Goal: Information Seeking & Learning: Learn about a topic

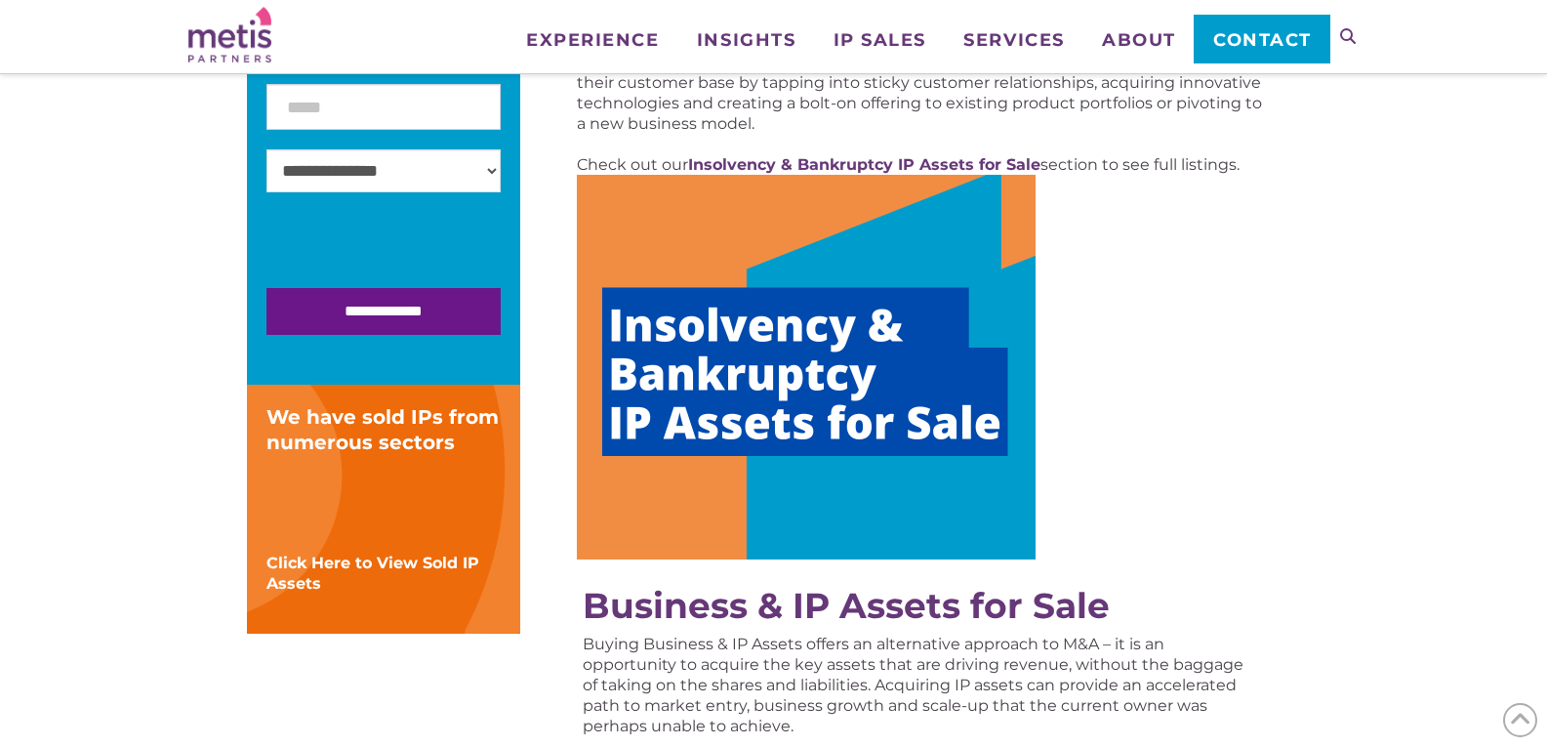
scroll to position [444, 0]
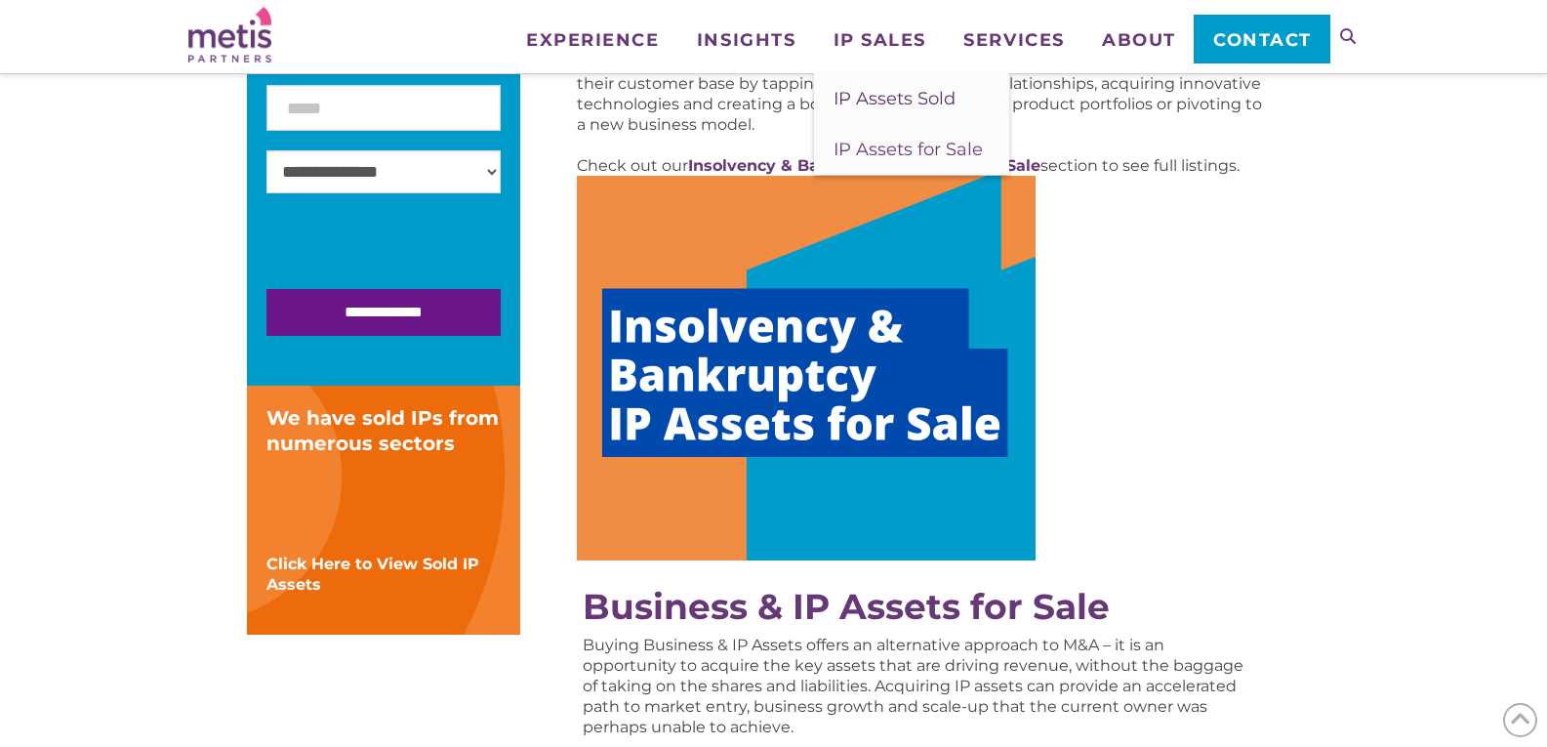
click at [876, 99] on span "IP Assets Sold" at bounding box center [895, 98] width 122 height 21
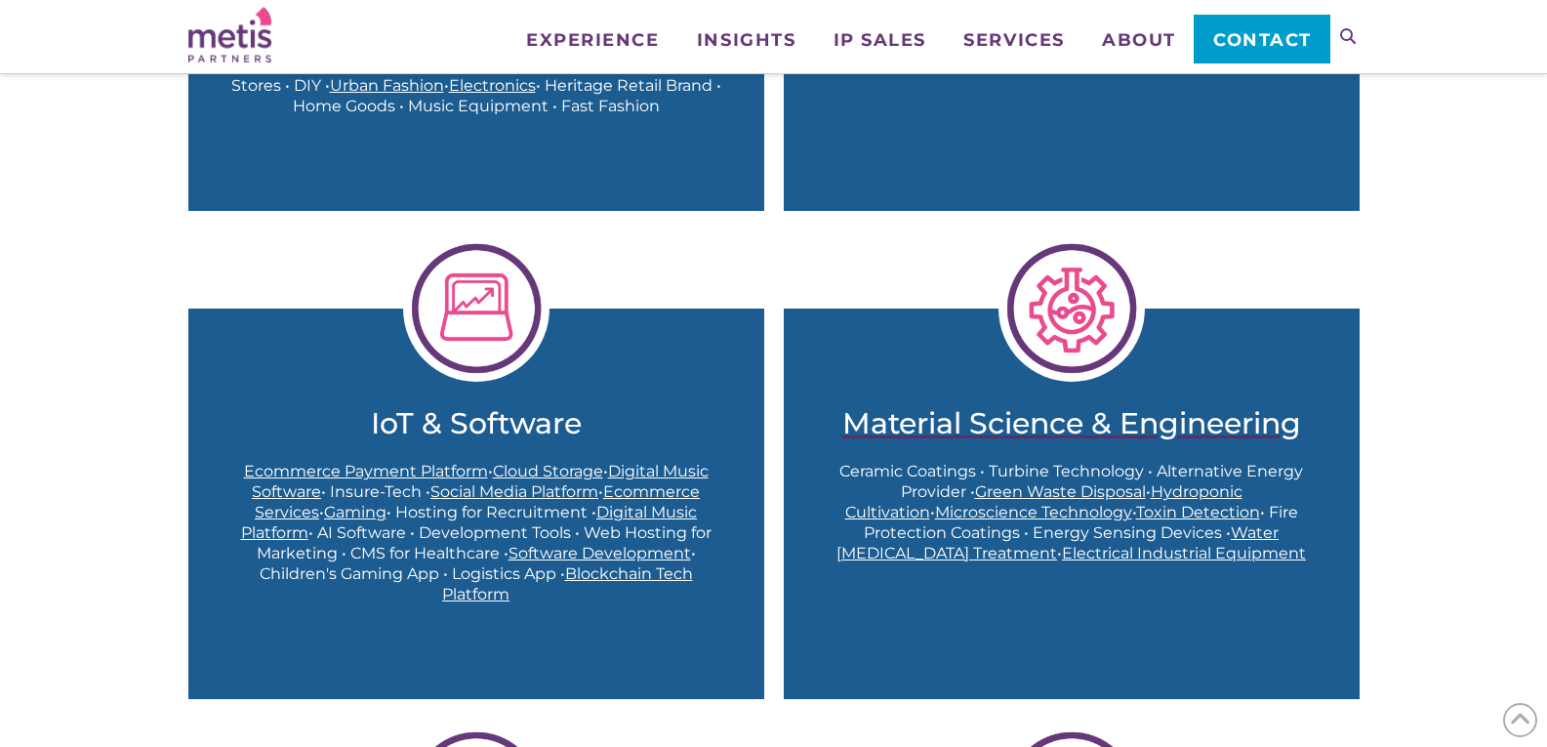
scroll to position [976, 0]
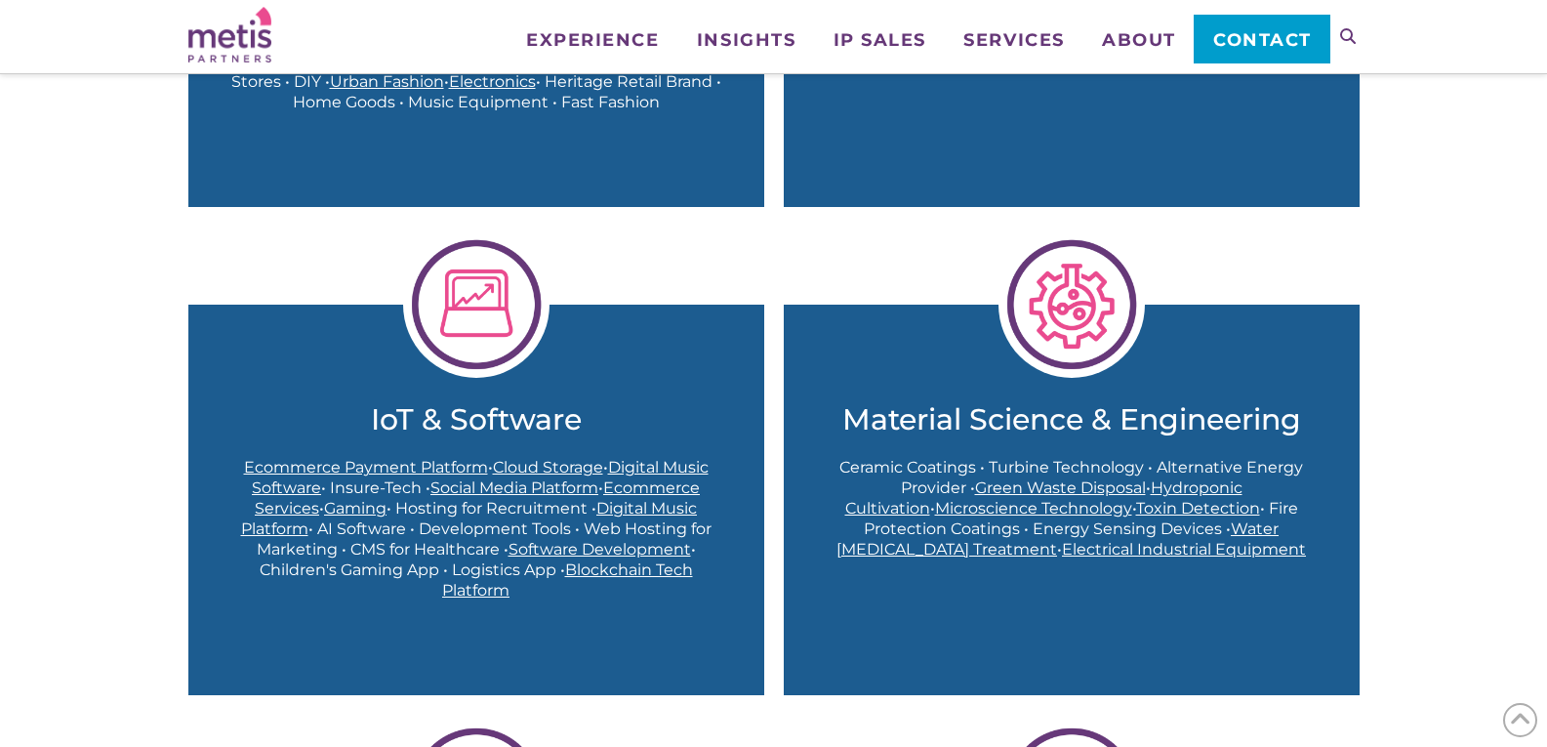
click at [1066, 311] on img at bounding box center [1072, 304] width 146 height 146
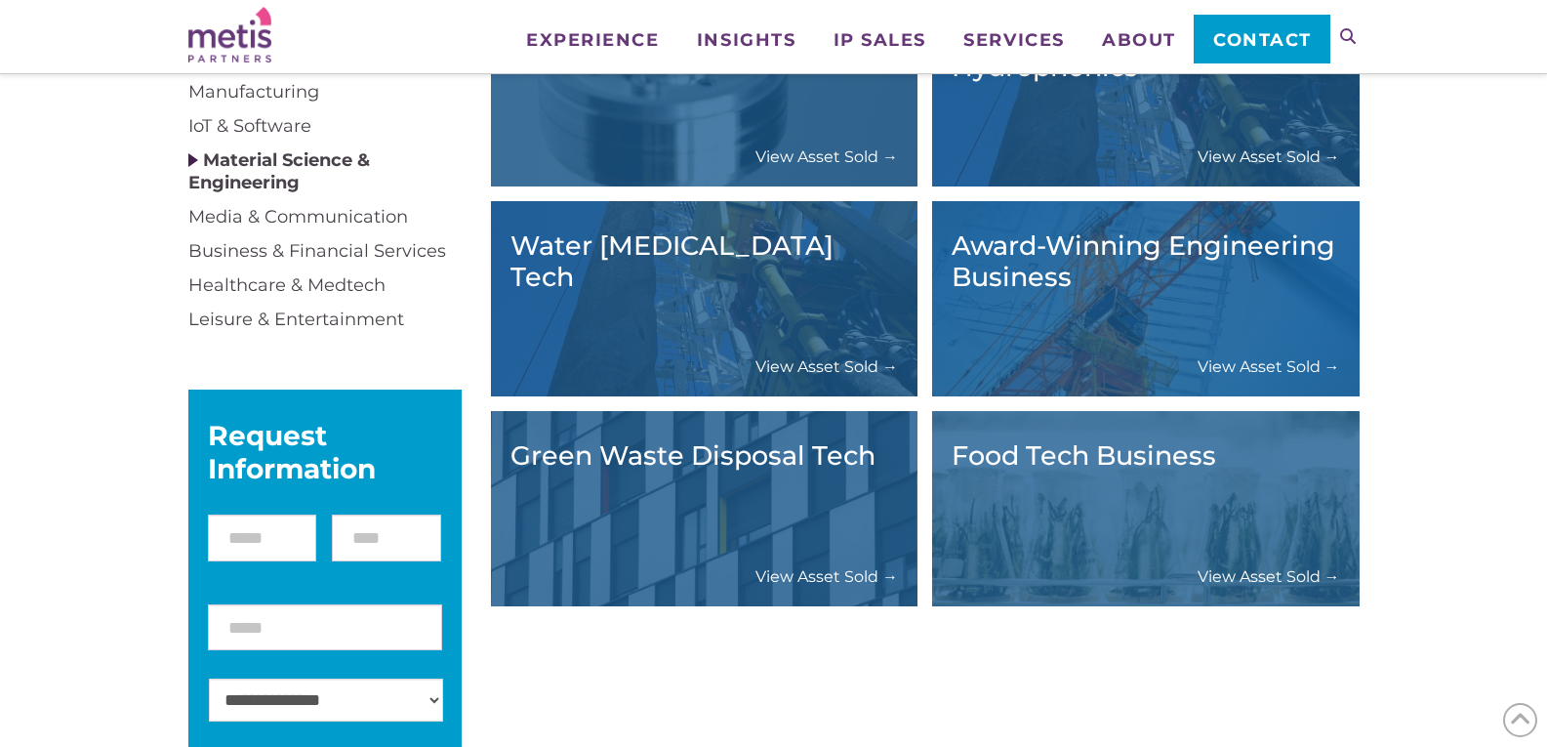
scroll to position [391, 0]
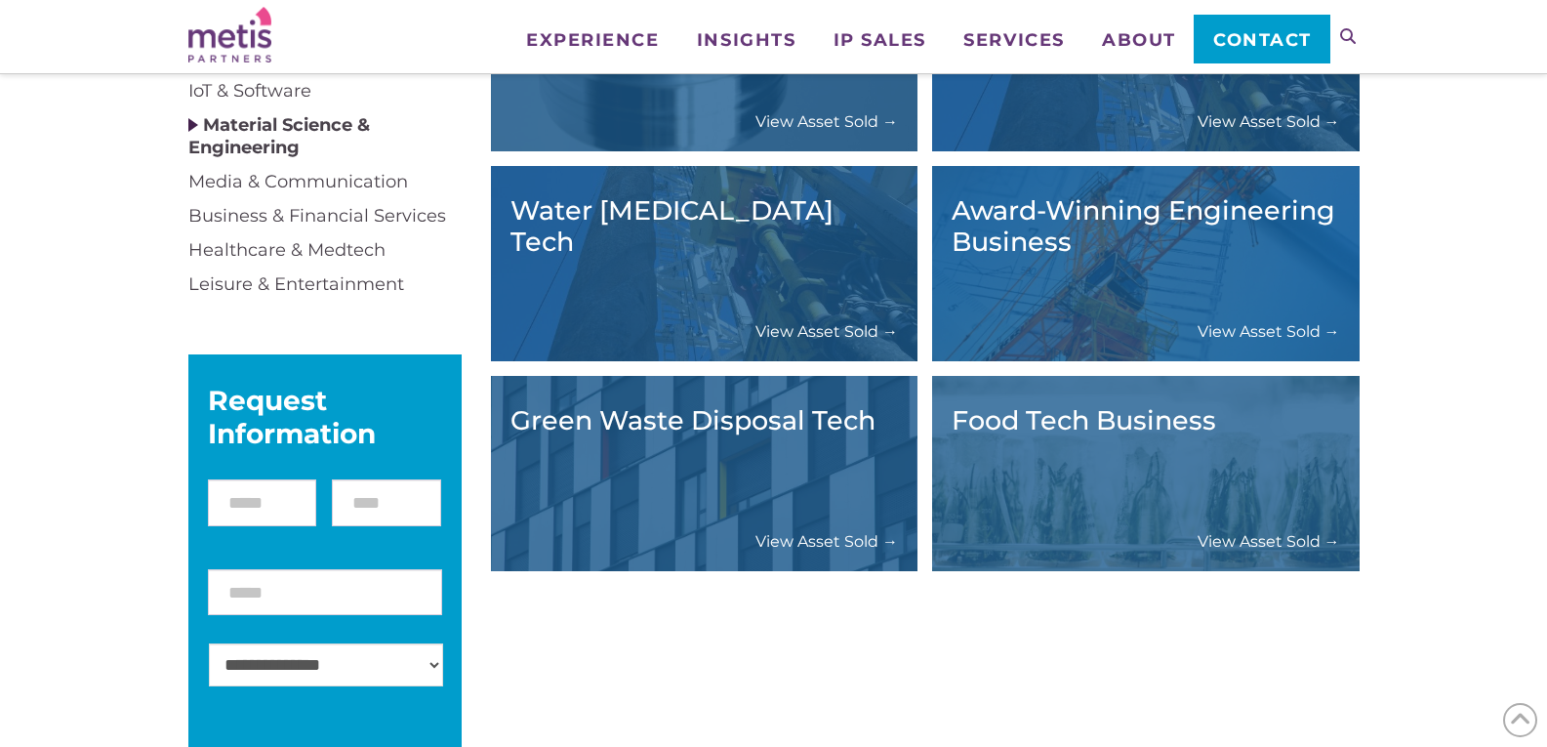
click at [1164, 467] on div "Food Tech Business View Asset Sold →" at bounding box center [1146, 473] width 389 height 156
click at [1229, 542] on link "View Asset Sold →" at bounding box center [1269, 541] width 143 height 21
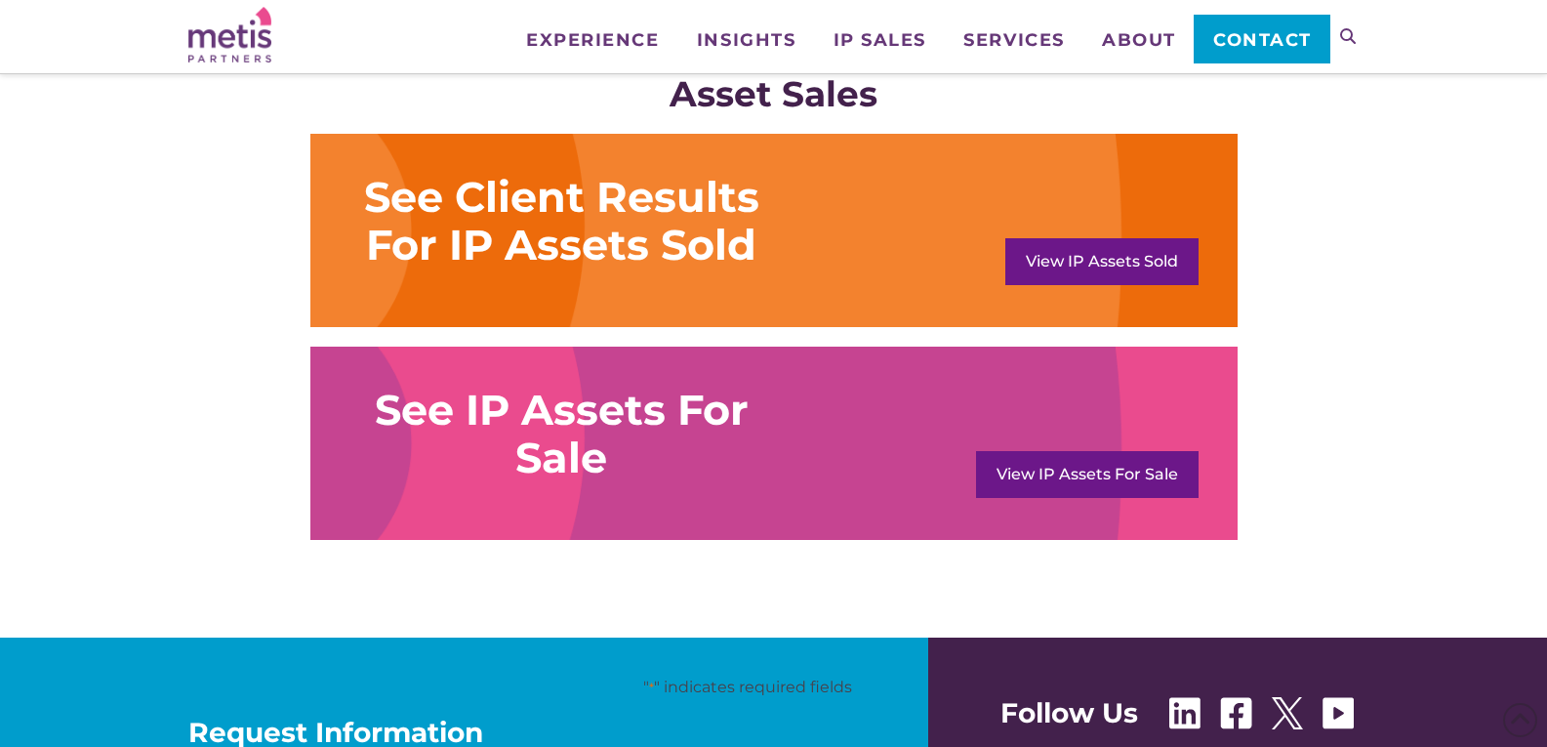
scroll to position [1562, 0]
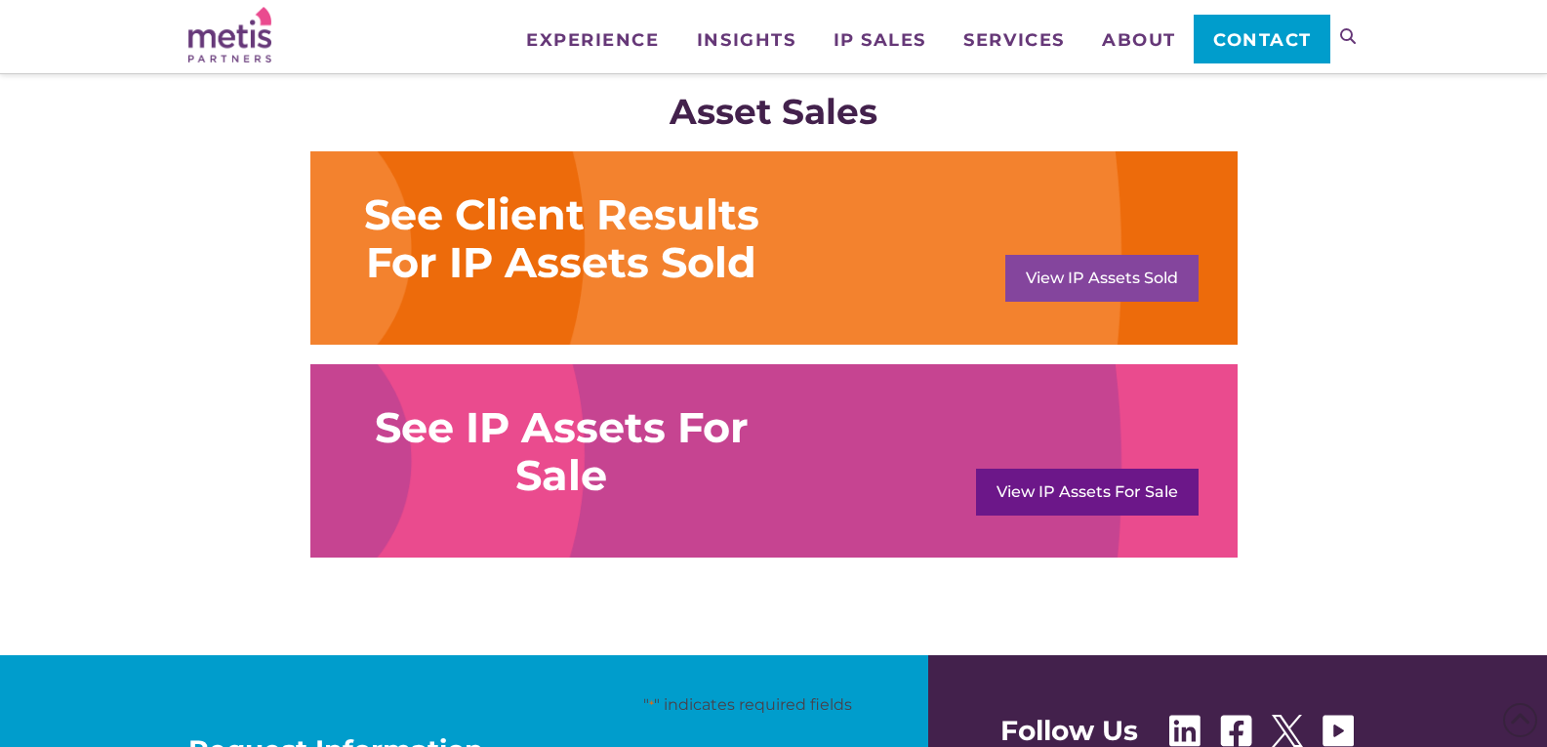
click at [1111, 281] on link "View IP Assets Sold" at bounding box center [1102, 278] width 193 height 47
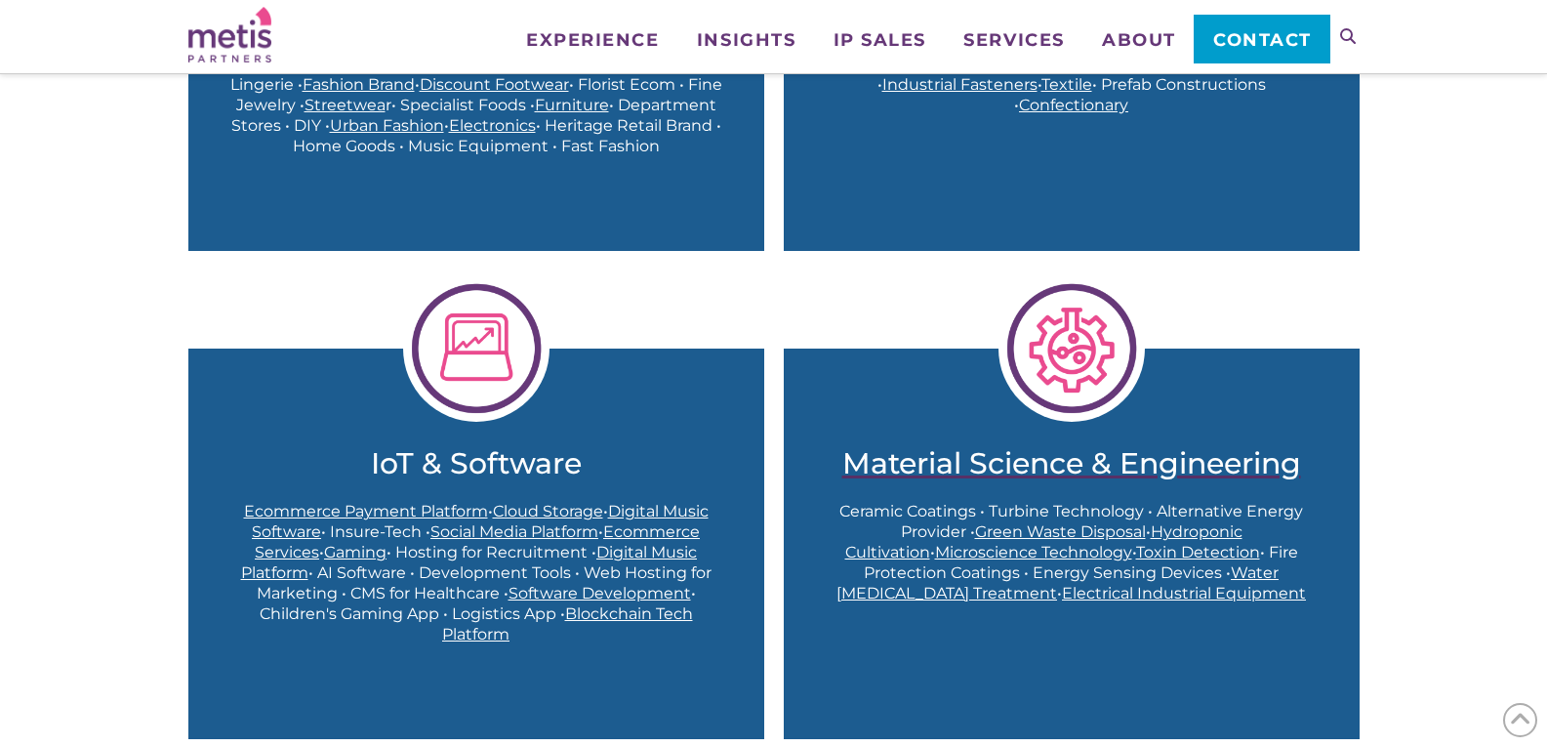
scroll to position [879, 0]
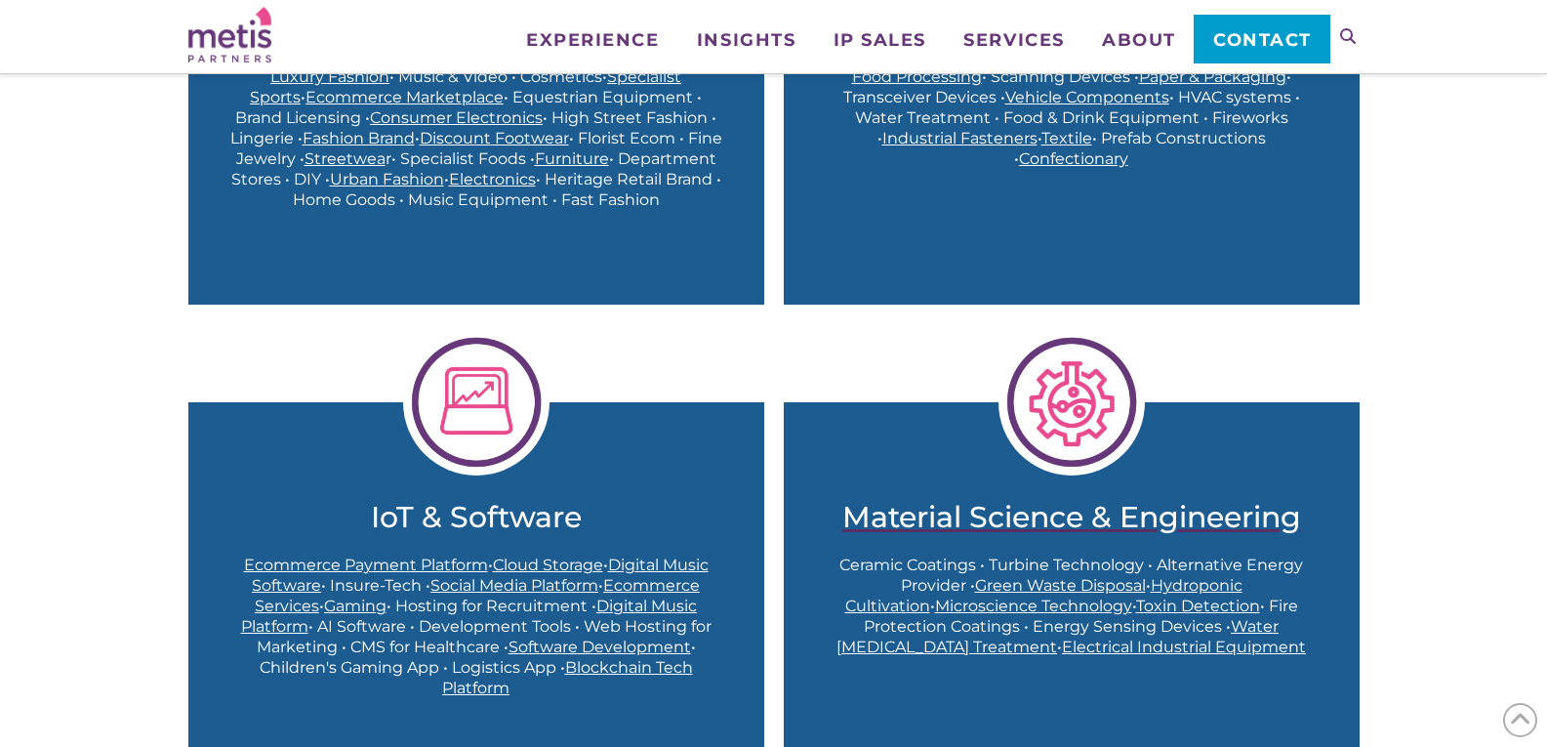
click at [1067, 523] on h2 "Material Science & Engineering" at bounding box center [1072, 517] width 498 height 35
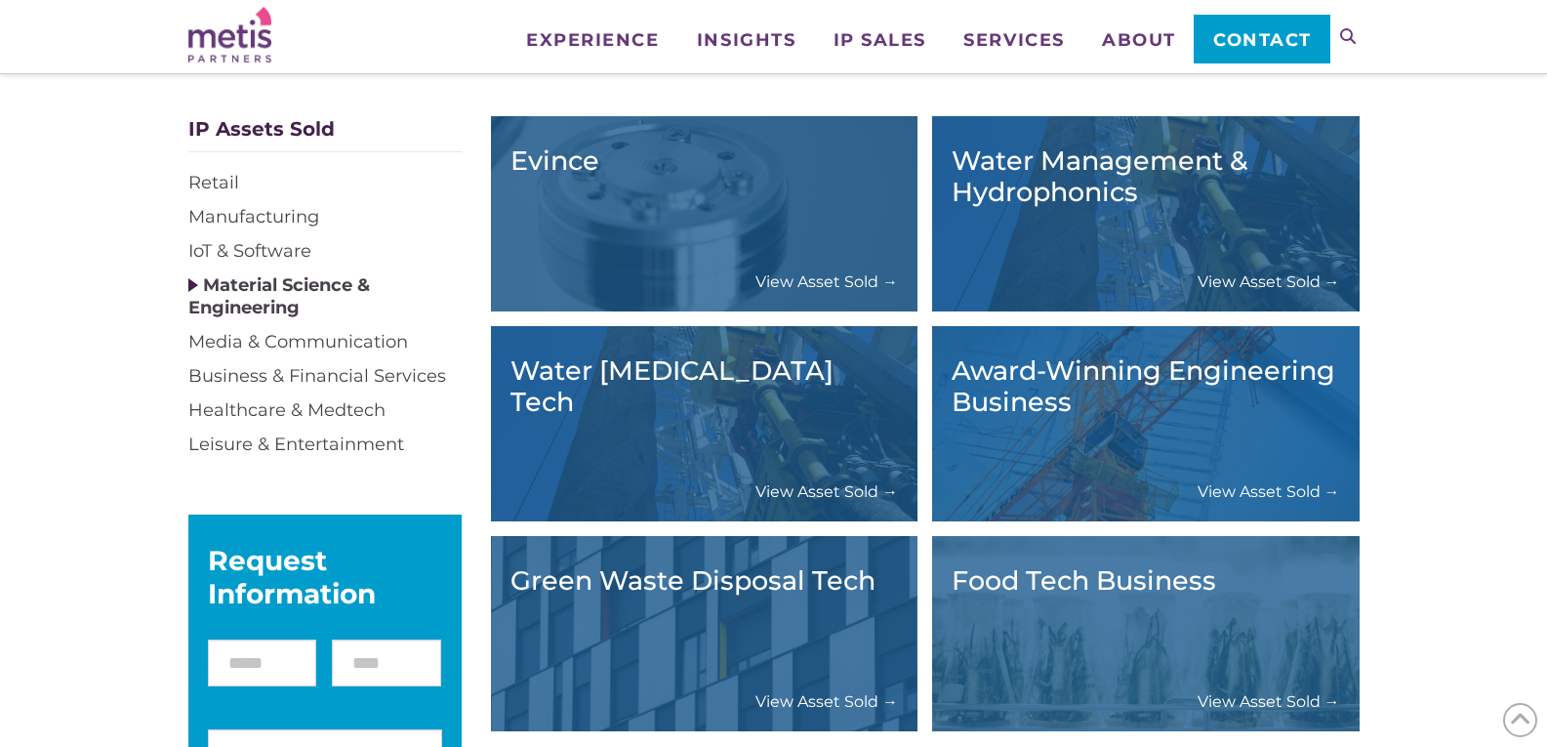
scroll to position [195, 0]
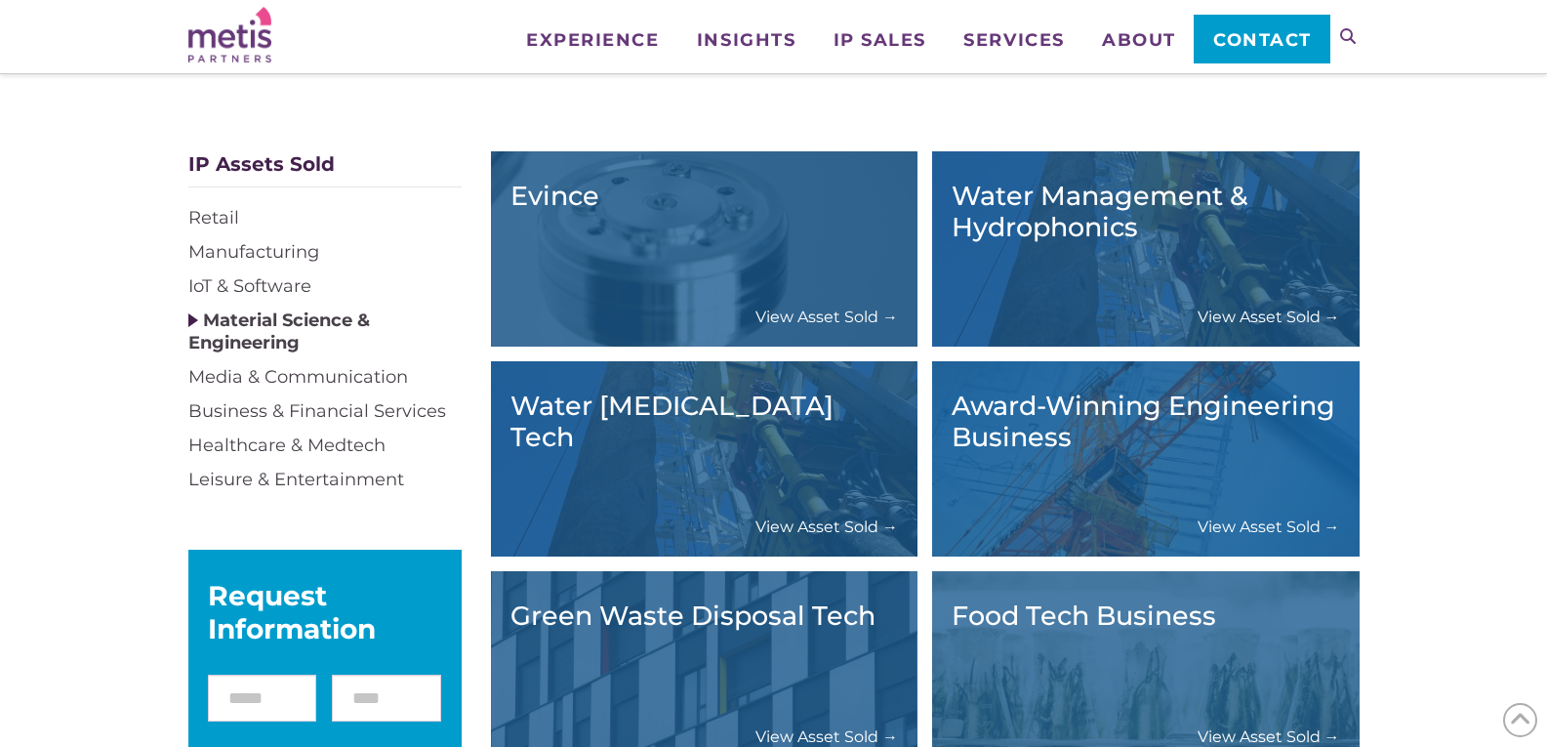
click at [810, 316] on link "View Asset Sold →" at bounding box center [827, 317] width 143 height 21
click at [1216, 319] on link "View Asset Sold →" at bounding box center [1269, 317] width 143 height 21
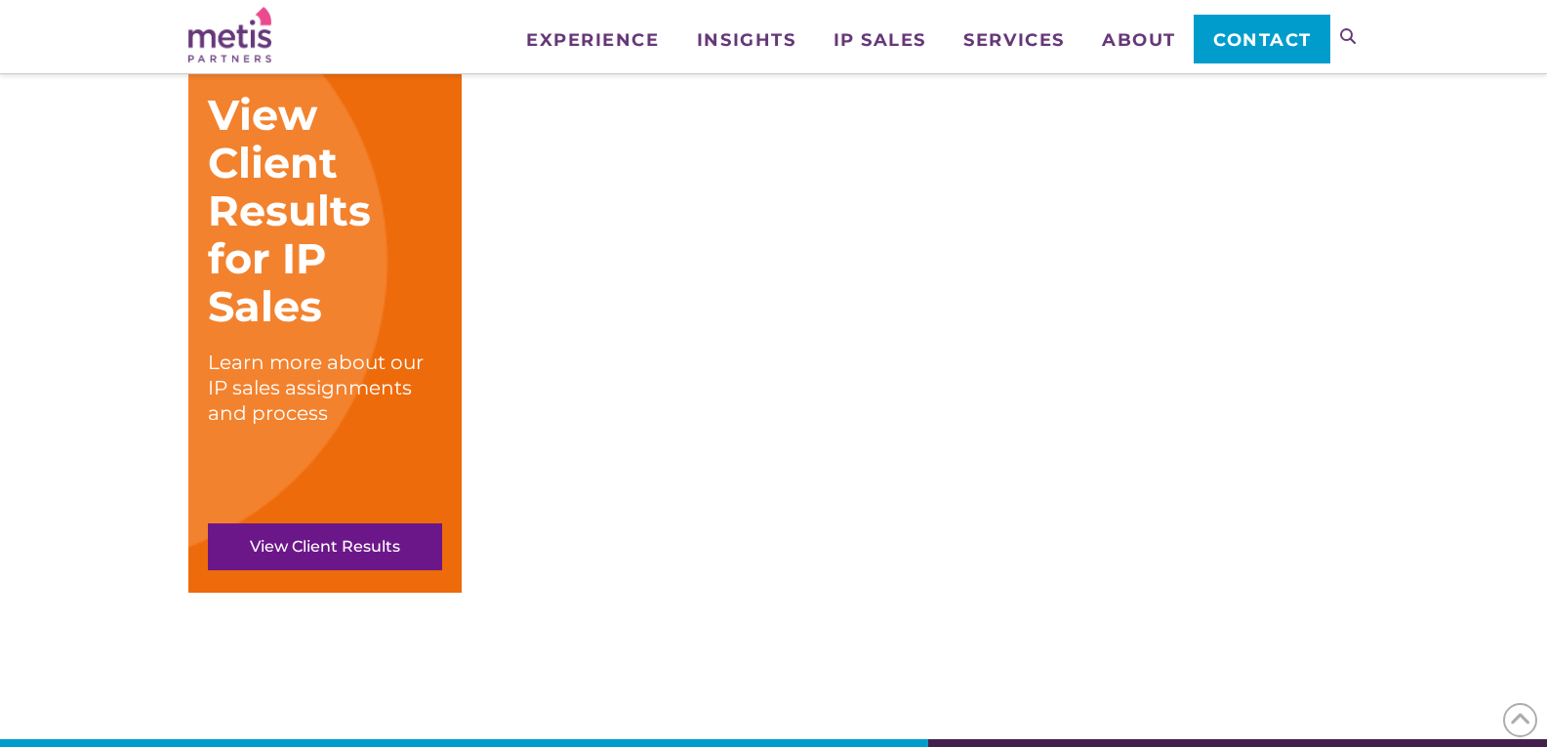
scroll to position [1172, 0]
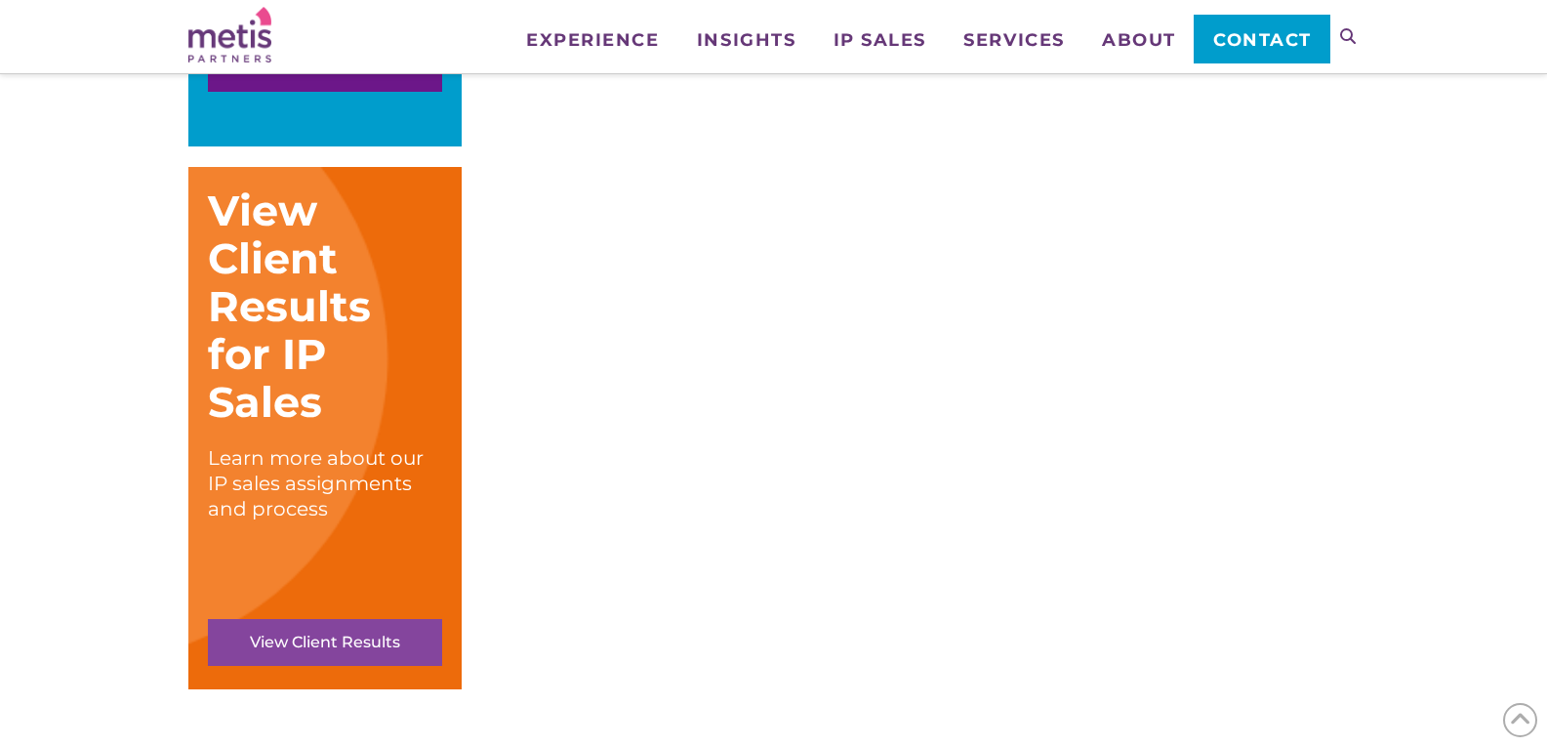
drag, startPoint x: 292, startPoint y: 643, endPoint x: 314, endPoint y: 633, distance: 24.9
click at [292, 643] on link "View Client Results" at bounding box center [325, 642] width 234 height 47
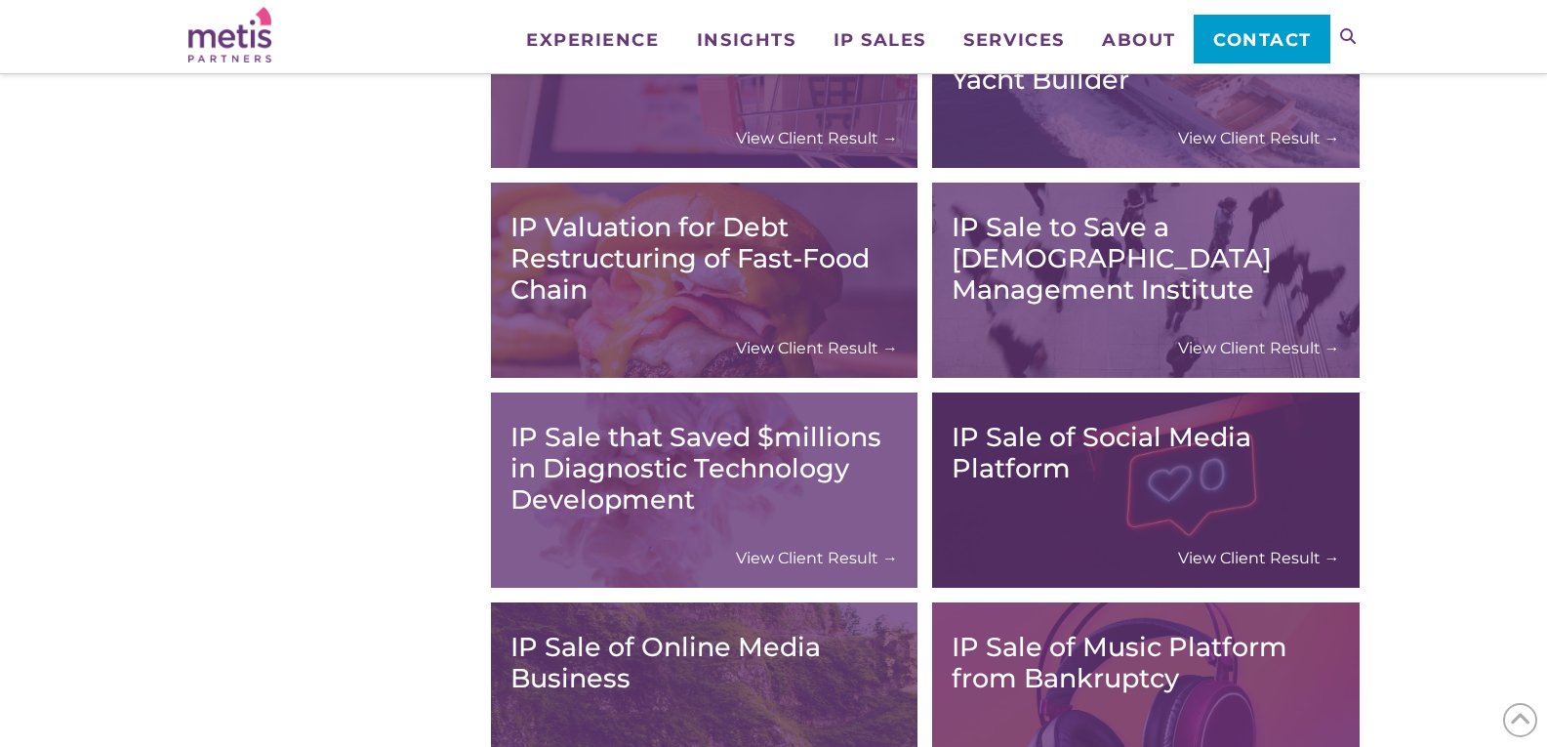
scroll to position [2050, 0]
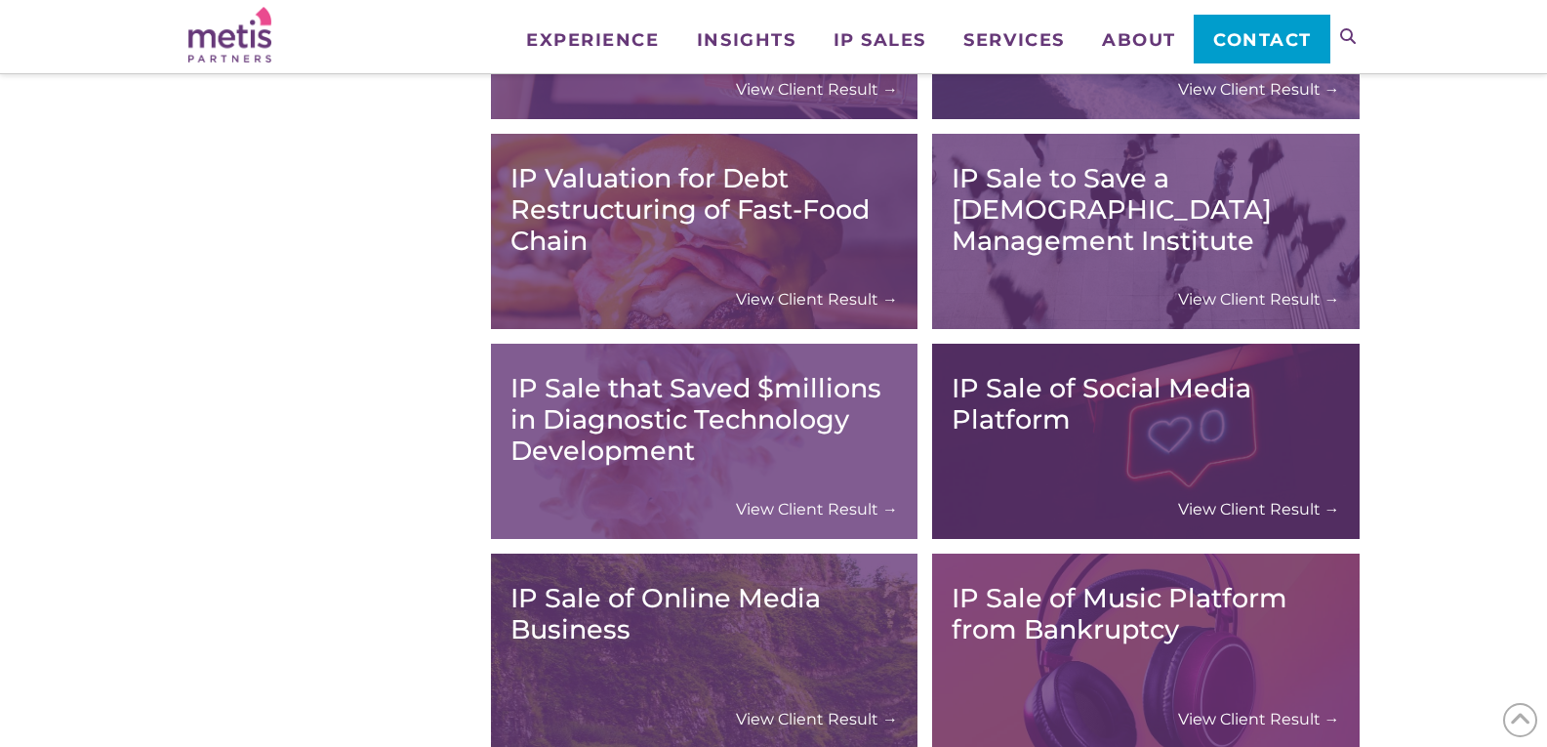
click at [1253, 499] on link "View Client Result →" at bounding box center [1259, 509] width 162 height 21
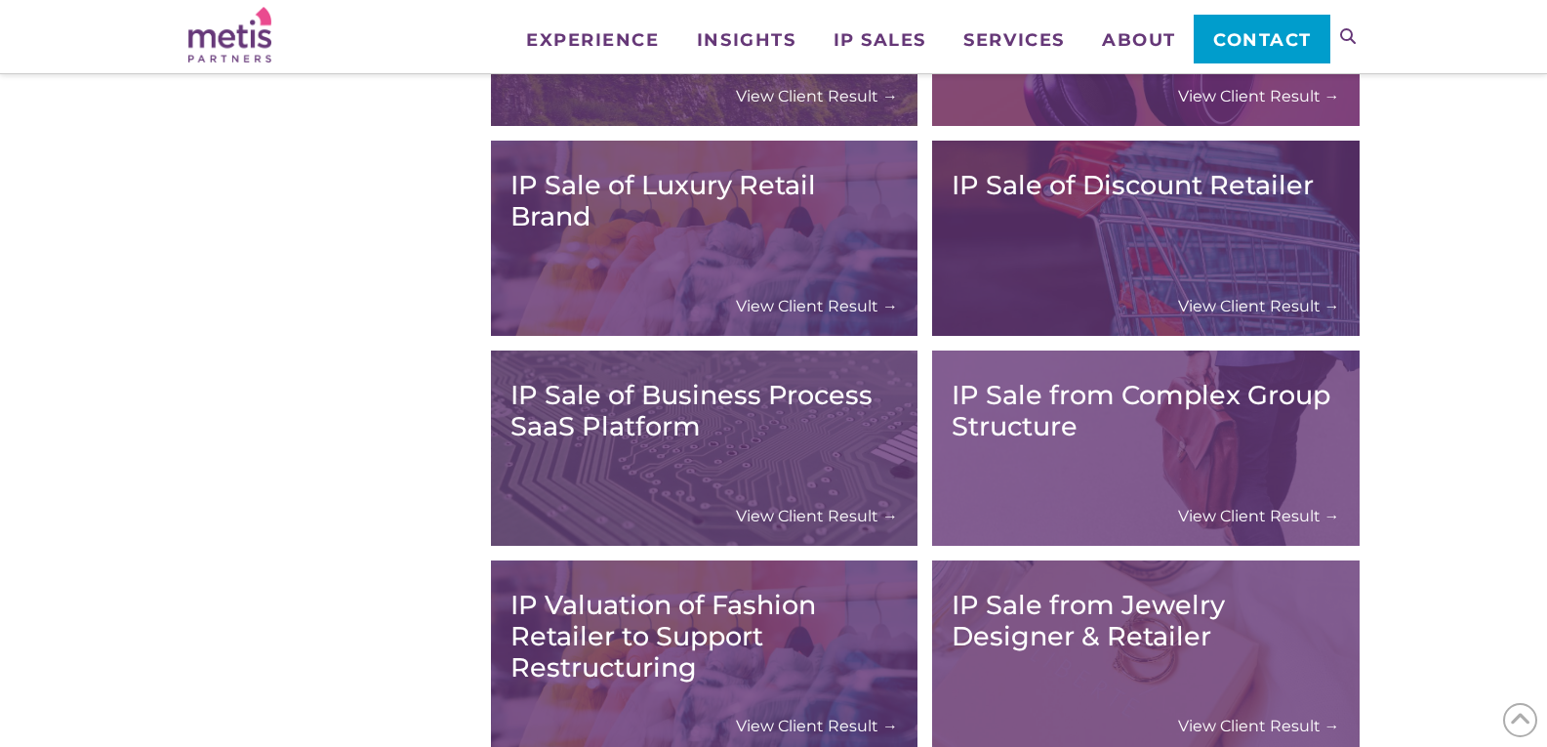
scroll to position [2734, 0]
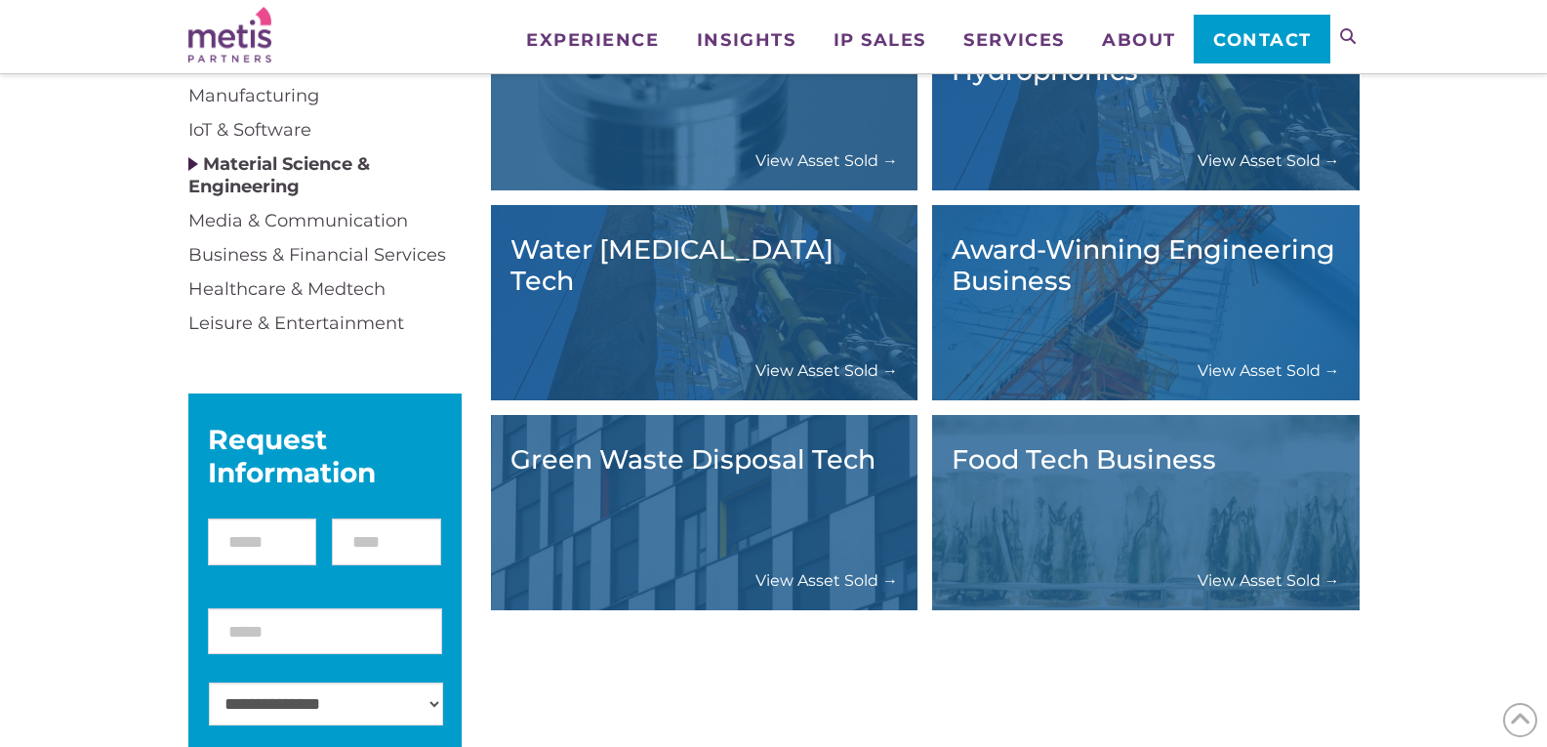
scroll to position [391, 0]
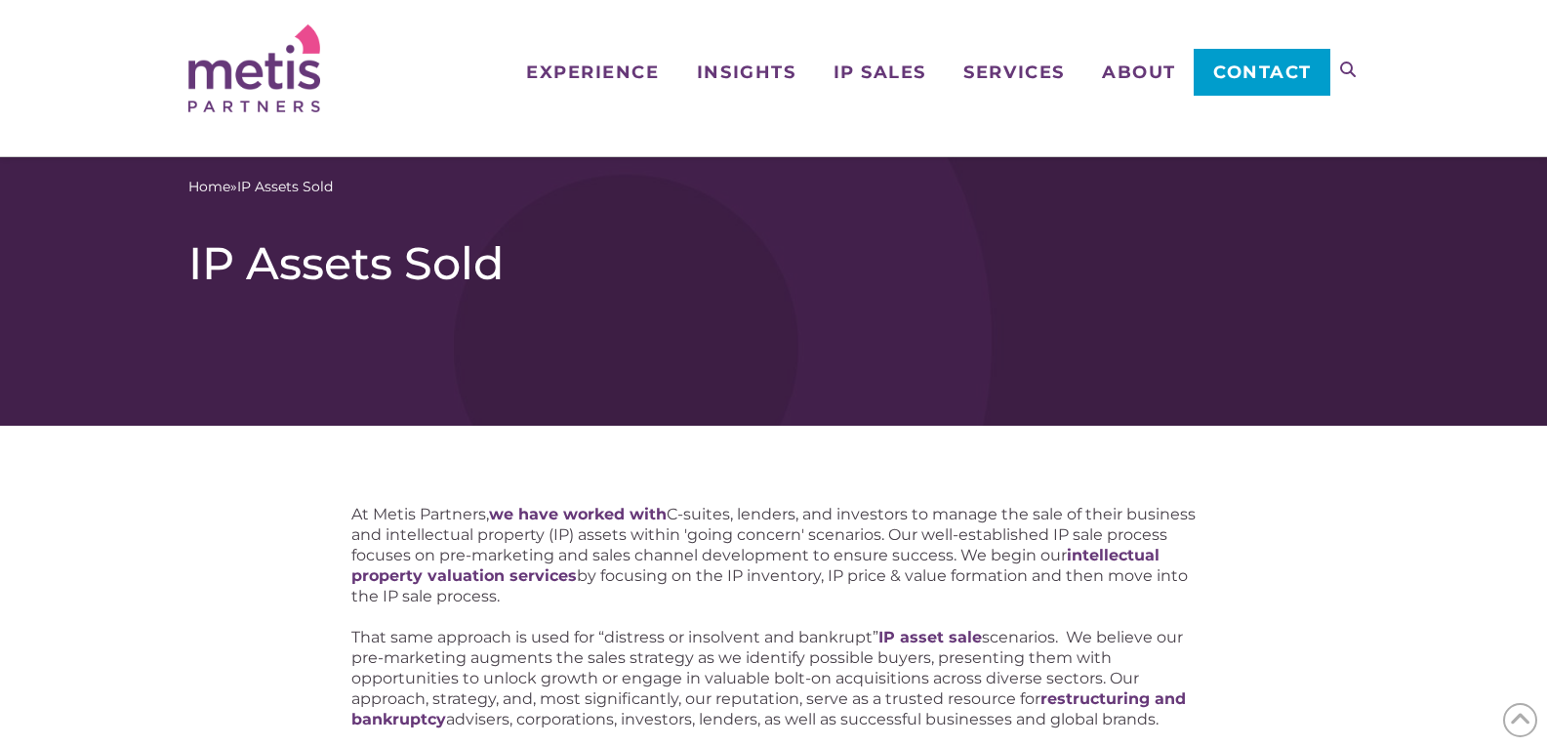
scroll to position [976, 0]
